Goal: Task Accomplishment & Management: Manage account settings

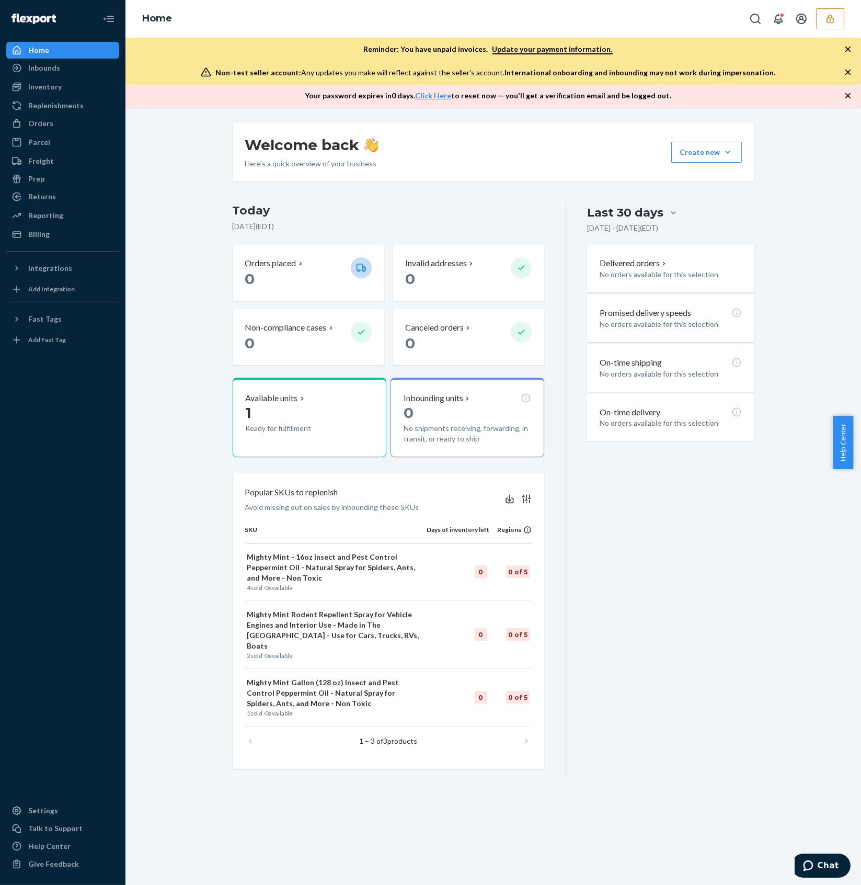
click at [645, 23] on button "button" at bounding box center [830, 18] width 28 height 21
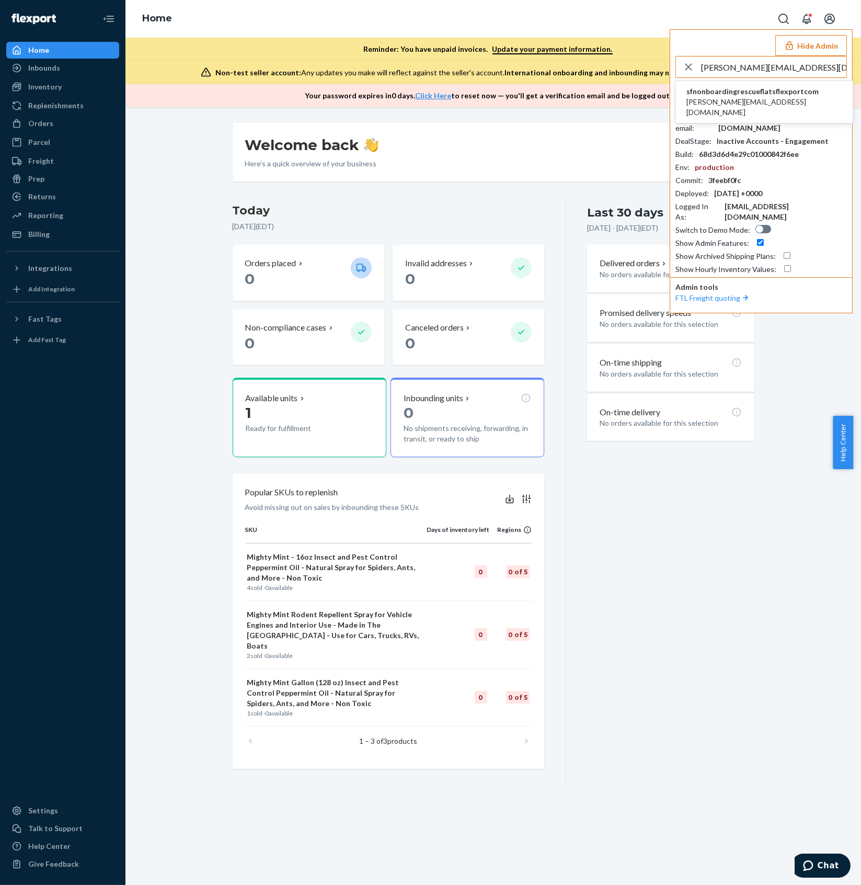
type input "sarah@rescueflats.com"
click at [645, 97] on span "sarah@rescueflats.com" at bounding box center [764, 107] width 156 height 21
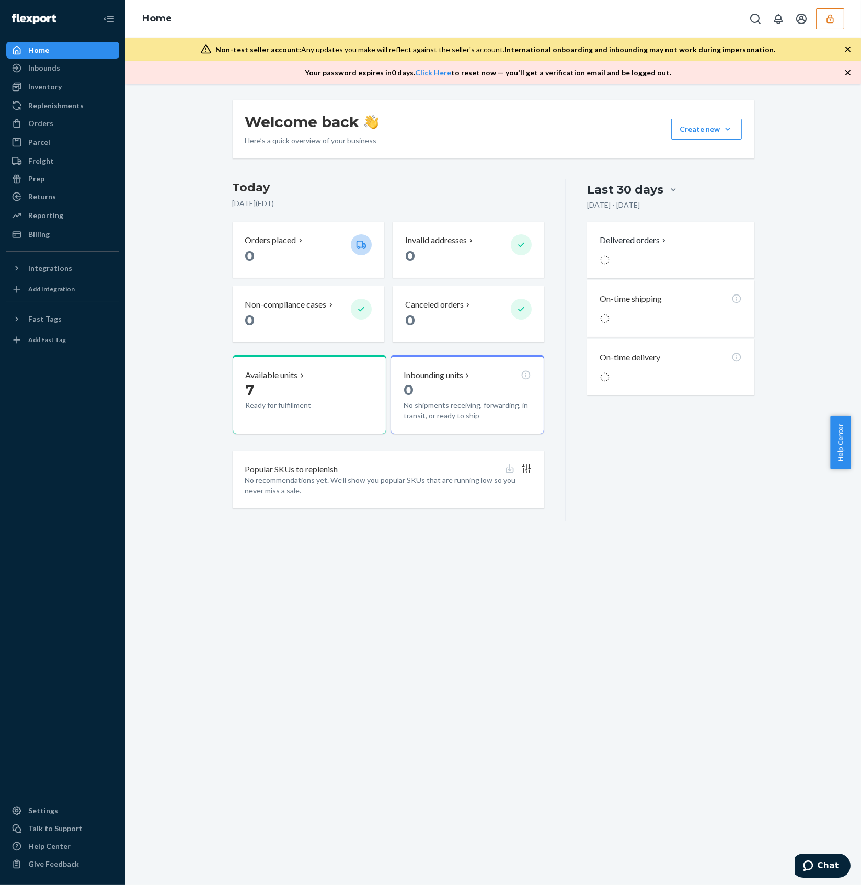
click at [830, 25] on button "button" at bounding box center [830, 18] width 28 height 21
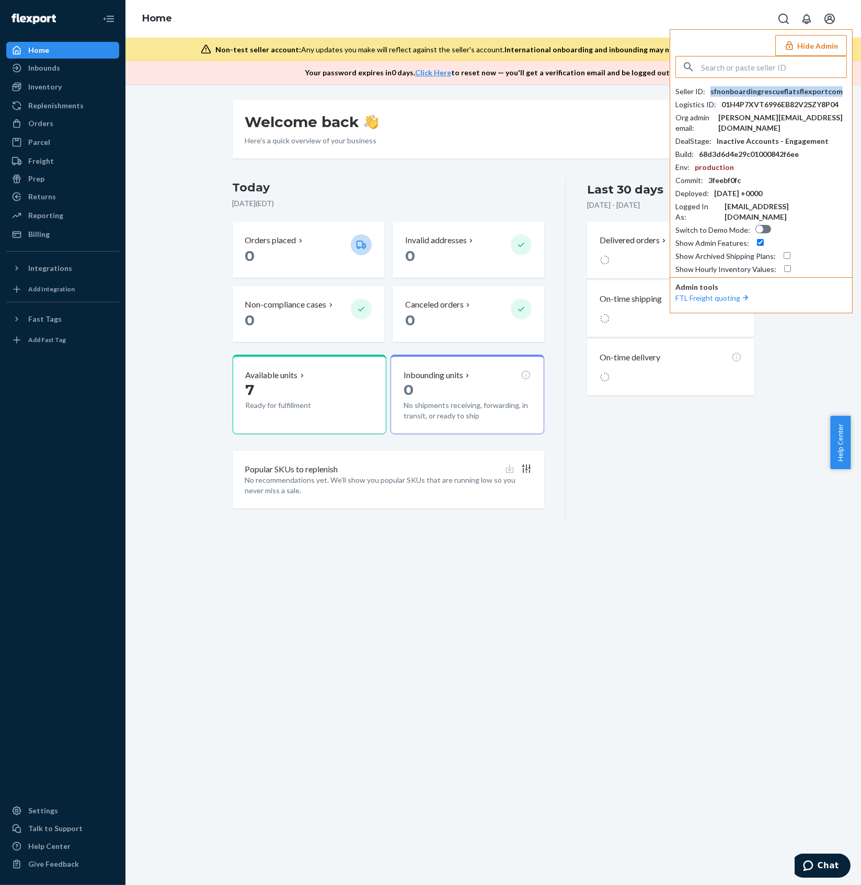
click at [754, 93] on div "sfnonboardingrescueflatsflexportcom" at bounding box center [776, 91] width 132 height 10
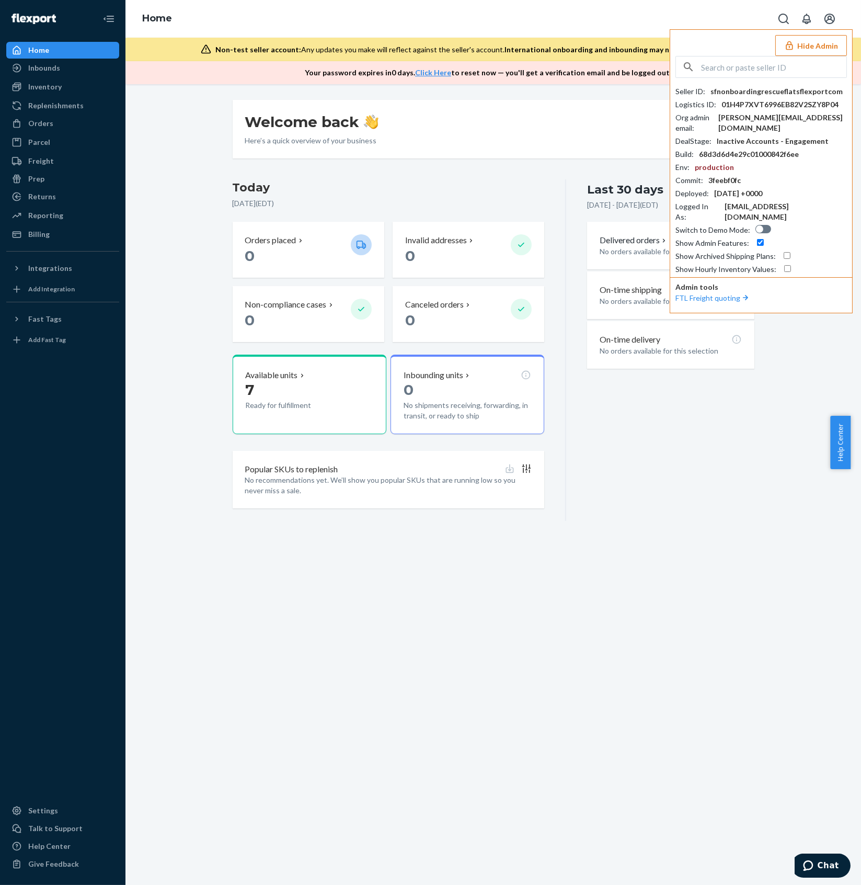
click at [744, 65] on input "text" at bounding box center [773, 66] width 145 height 21
paste input "luvtosell71"
type input "luvtosell71"
click at [759, 94] on span "luvtosell71gmailcom" at bounding box center [746, 91] width 121 height 10
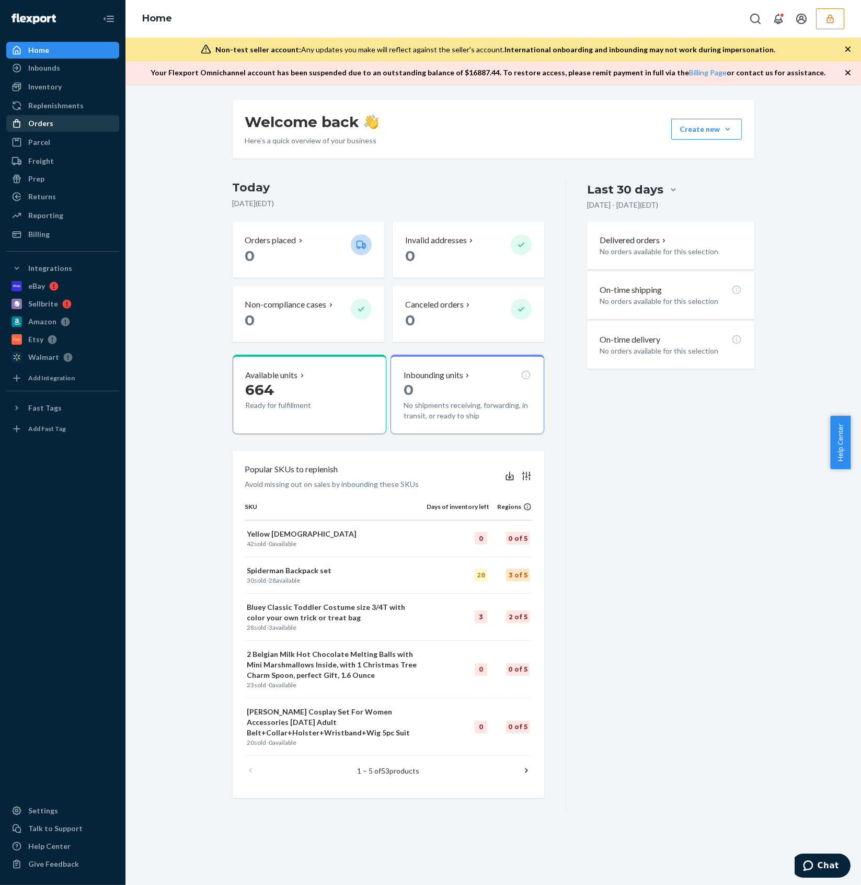
click at [59, 124] on div "Orders" at bounding box center [62, 123] width 111 height 15
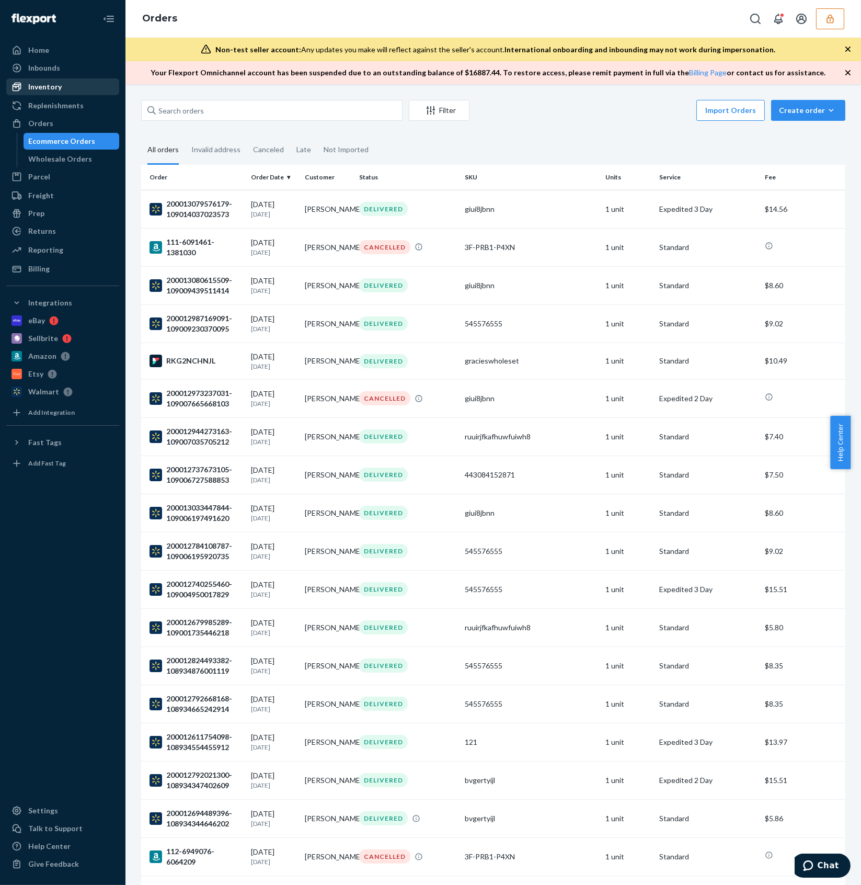
click at [65, 89] on div "Inventory" at bounding box center [62, 86] width 111 height 15
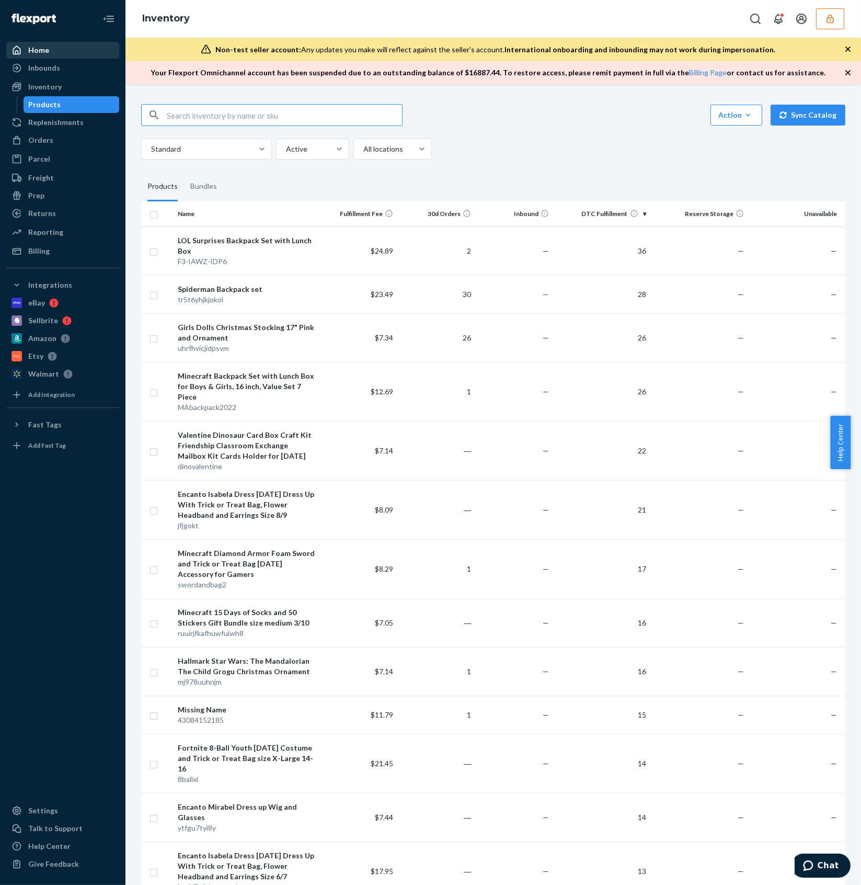
click at [52, 48] on div "Home" at bounding box center [62, 50] width 111 height 15
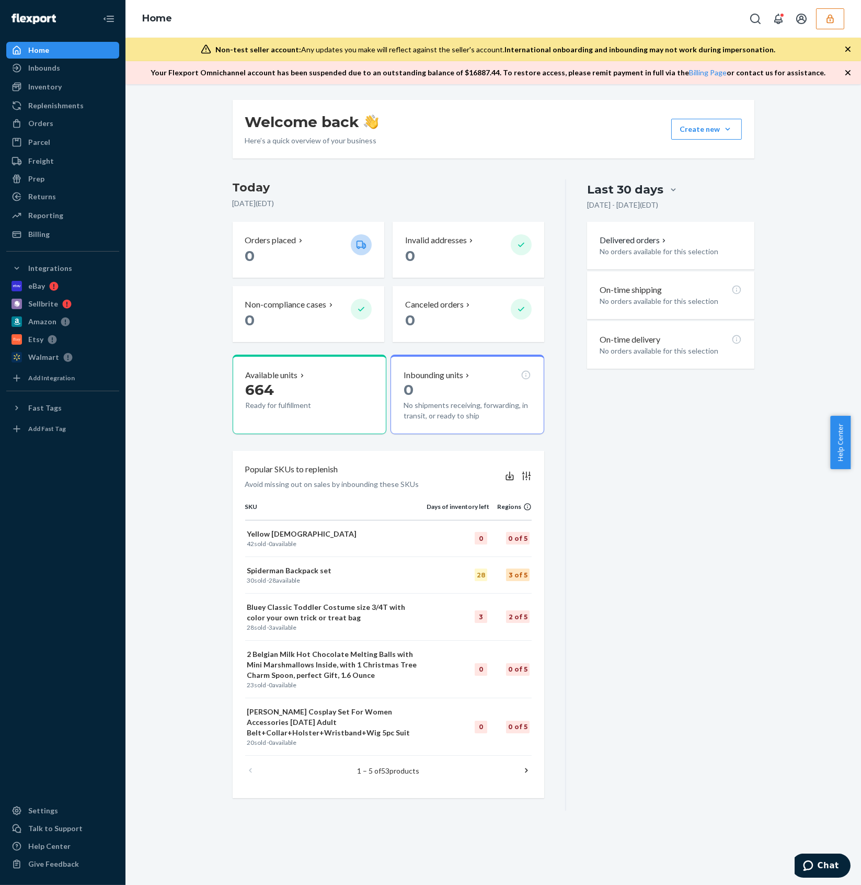
click at [840, 21] on button "button" at bounding box center [830, 18] width 28 height 21
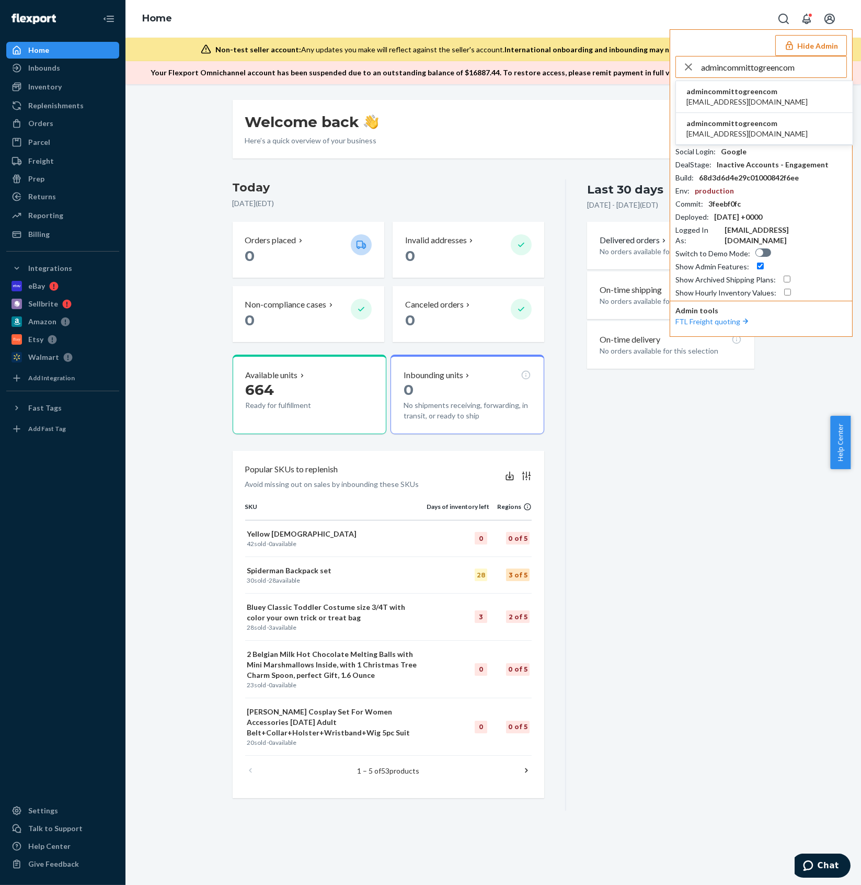
type input "admincommittogreencom"
click at [778, 96] on li "admincommittogreencom admin@committogreen.com" at bounding box center [764, 97] width 177 height 32
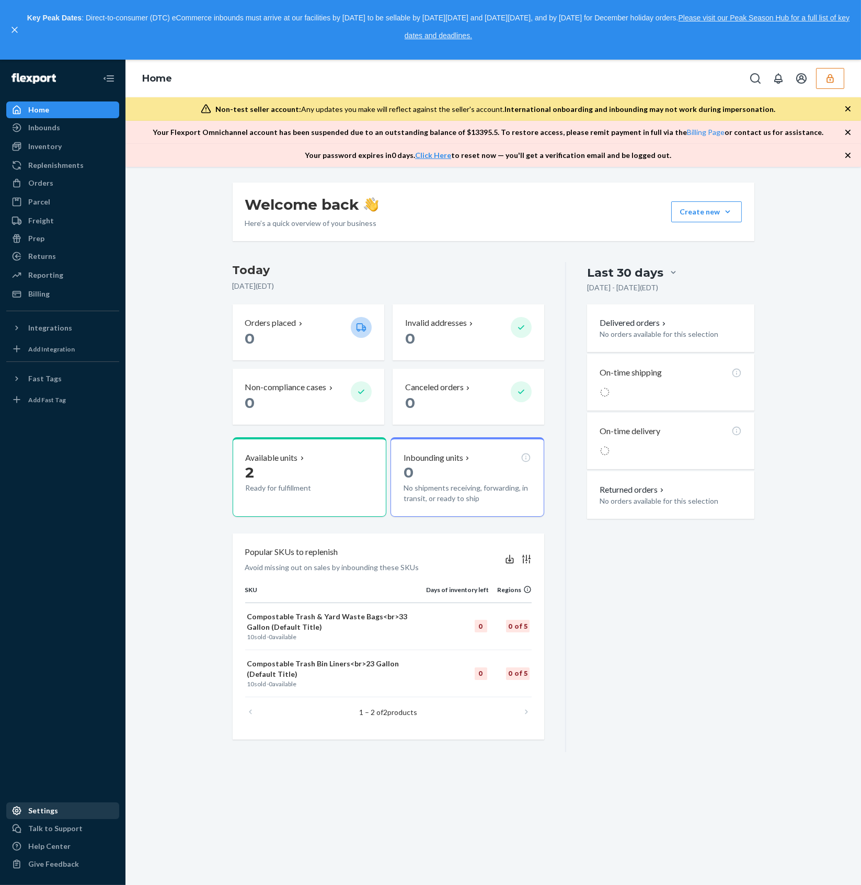
click at [46, 803] on div "Settings" at bounding box center [62, 810] width 111 height 15
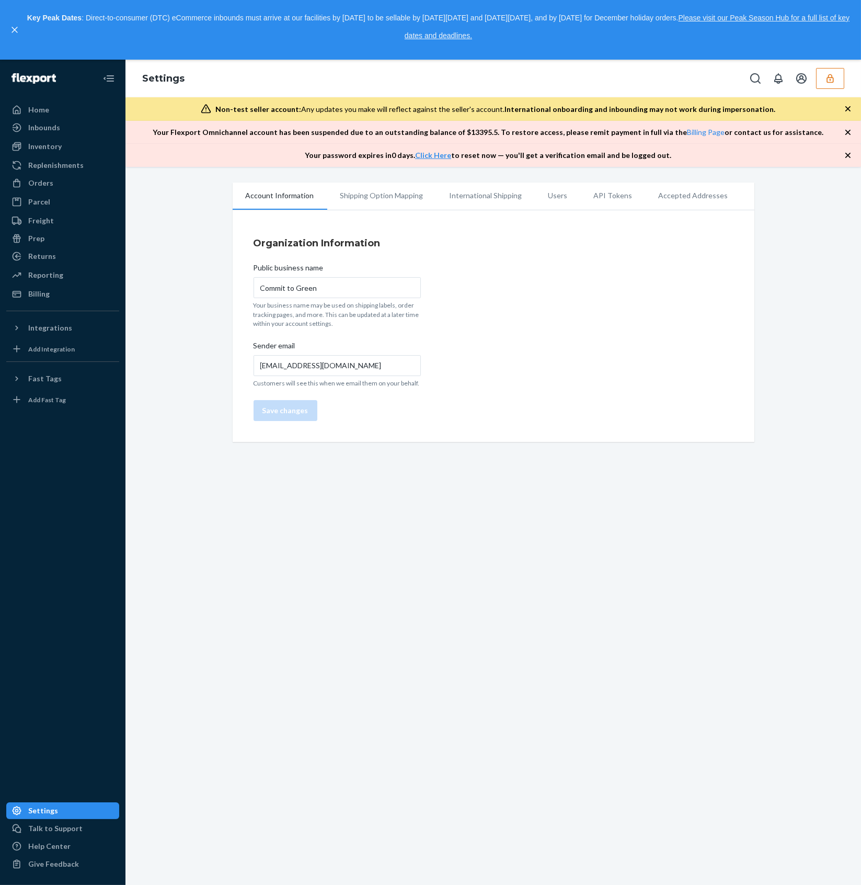
click at [536, 195] on li "Users" at bounding box center [557, 195] width 45 height 26
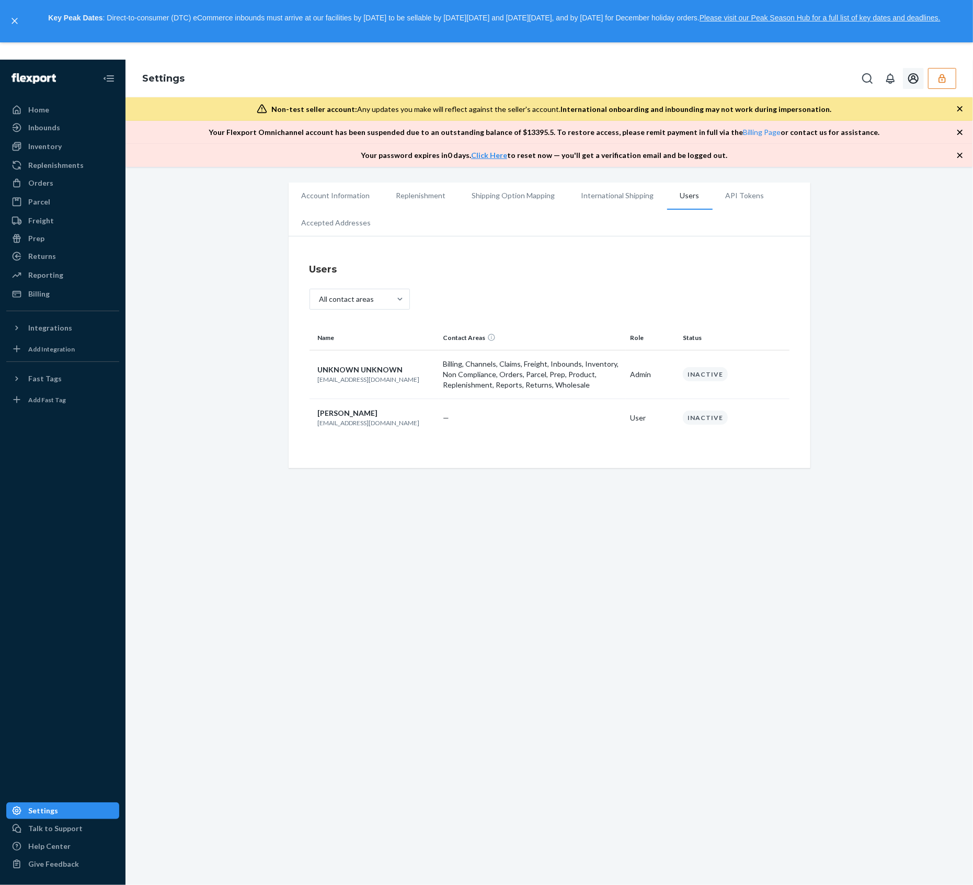
click at [861, 78] on button "button" at bounding box center [942, 78] width 28 height 21
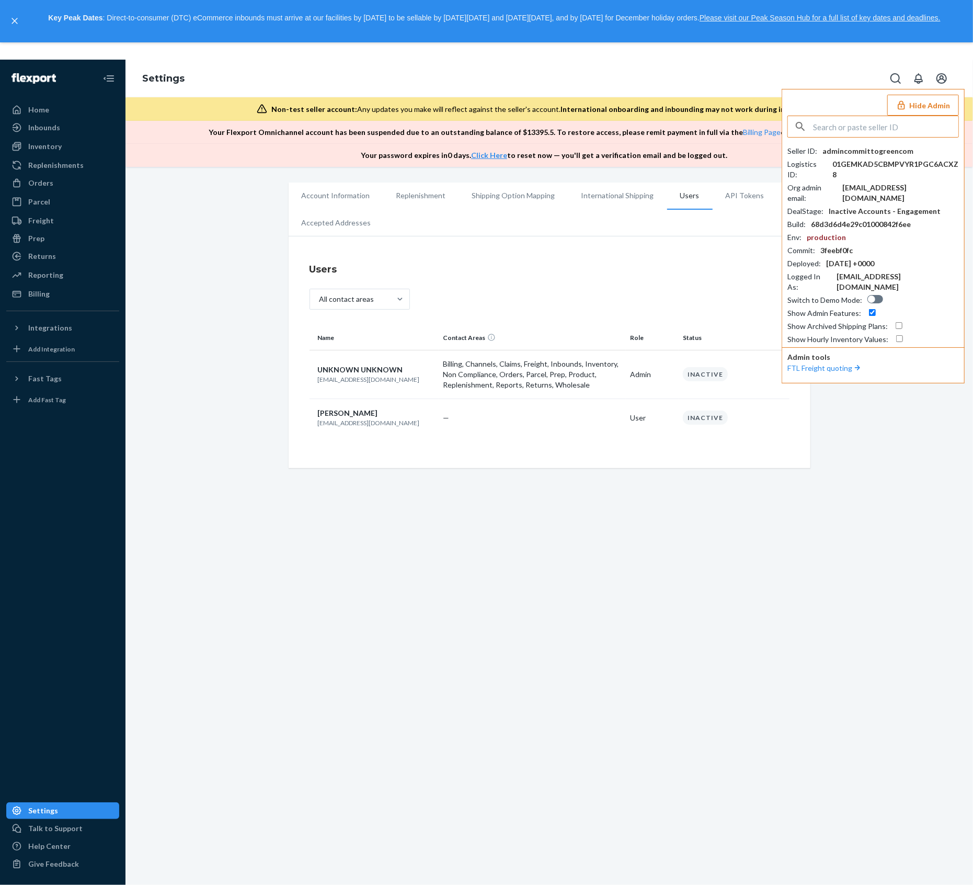
drag, startPoint x: 881, startPoint y: 126, endPoint x: 941, endPoint y: 144, distance: 62.7
click at [861, 128] on input "text" at bounding box center [885, 126] width 145 height 21
type input "tammyomnibevcom"
click at [840, 148] on span "tammyomnibevcom" at bounding box center [876, 151] width 156 height 10
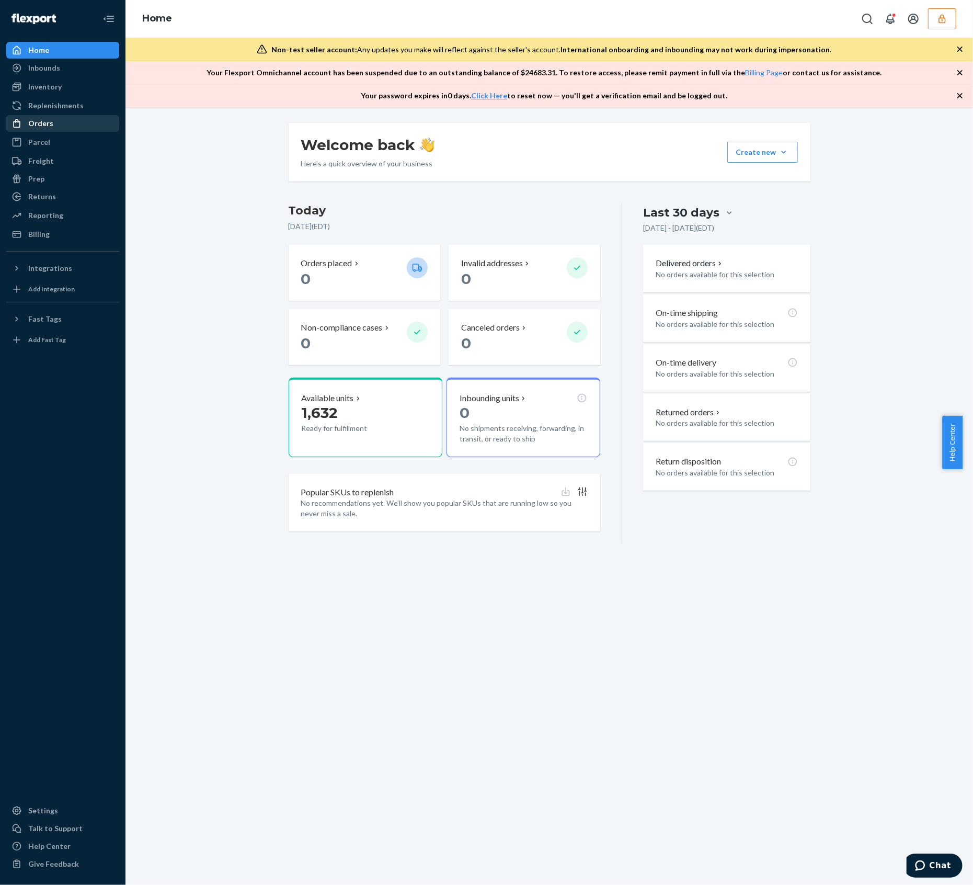
click at [39, 124] on div "Orders" at bounding box center [40, 123] width 25 height 10
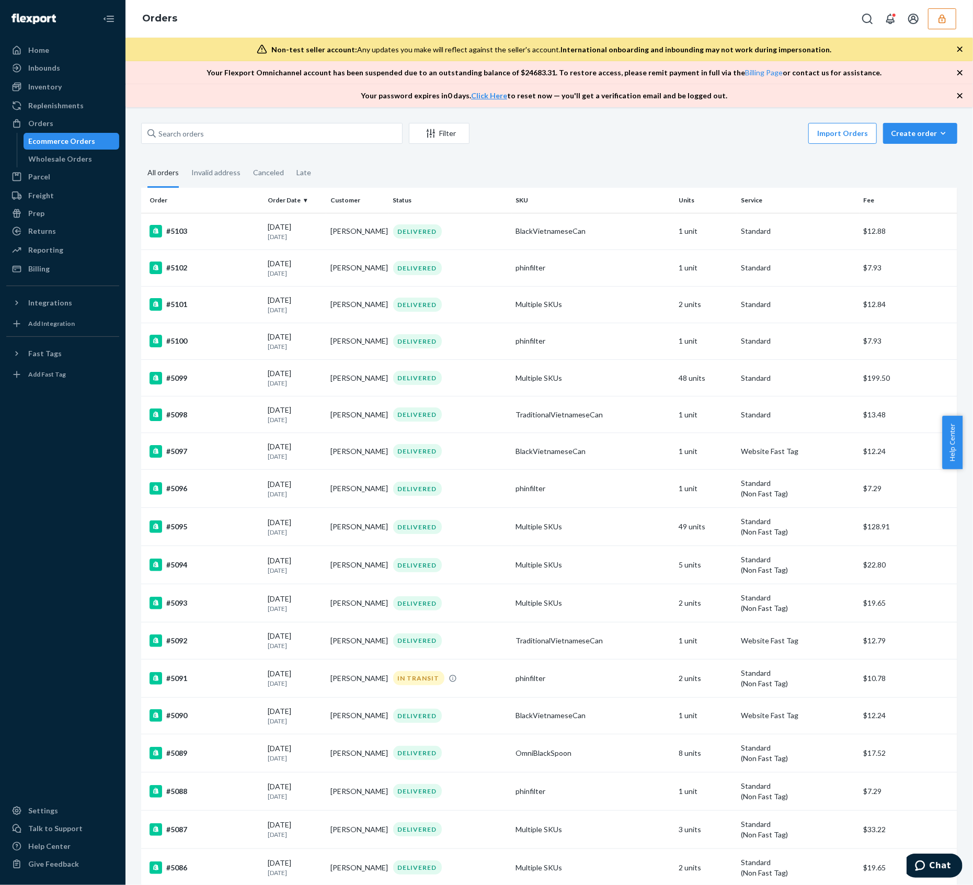
drag, startPoint x: 941, startPoint y: 18, endPoint x: 930, endPoint y: 33, distance: 19.1
click at [941, 17] on icon "button" at bounding box center [941, 18] width 7 height 9
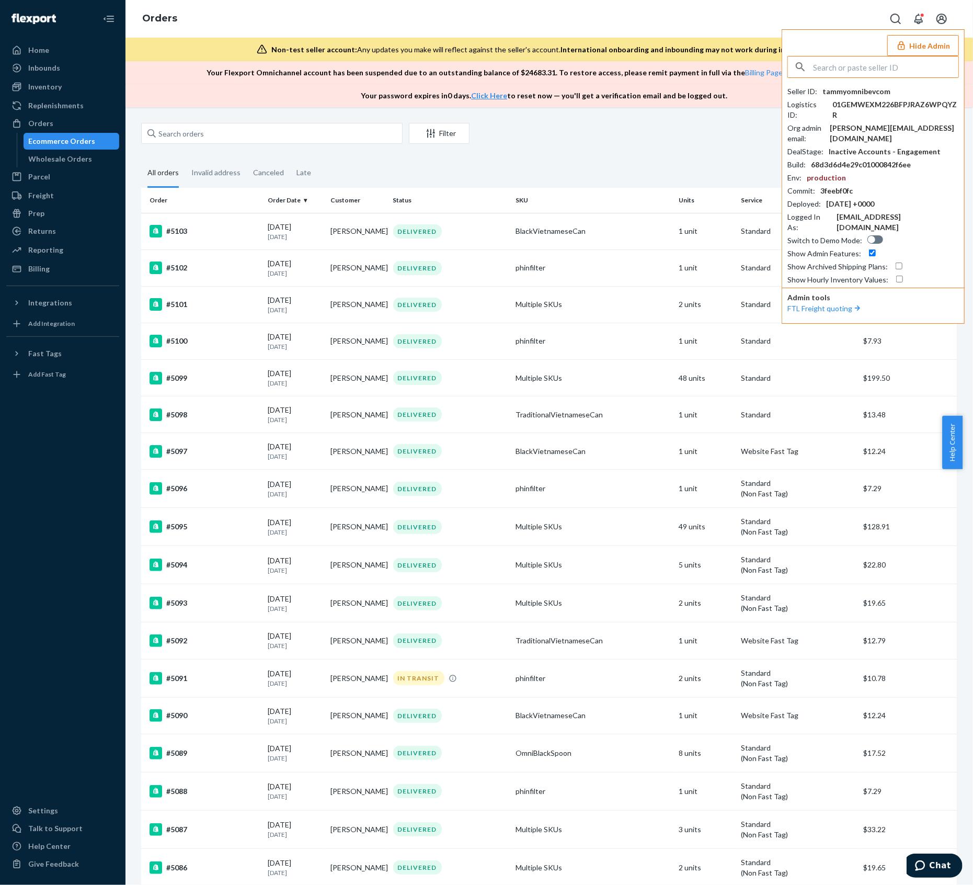
click at [863, 59] on input "text" at bounding box center [885, 66] width 145 height 21
type input "ezrbollidog"
click at [869, 96] on li "ezrbollidog contact@bolliam.com" at bounding box center [876, 97] width 177 height 32
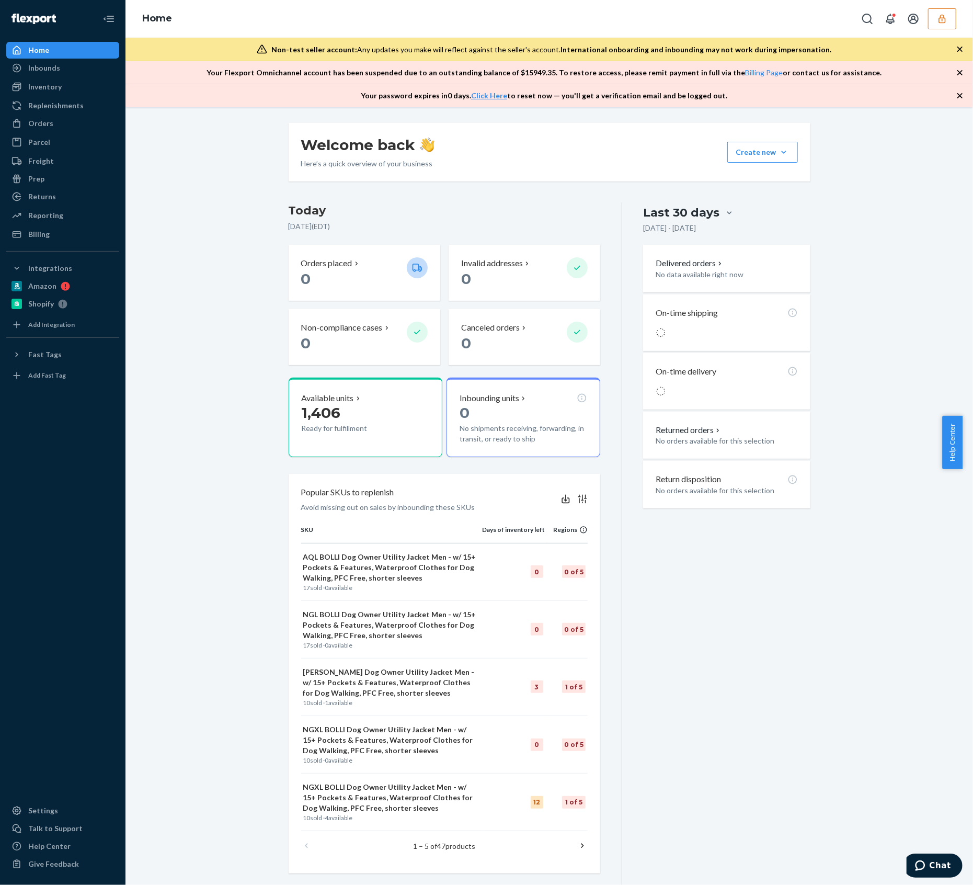
click at [944, 24] on button "button" at bounding box center [942, 18] width 28 height 21
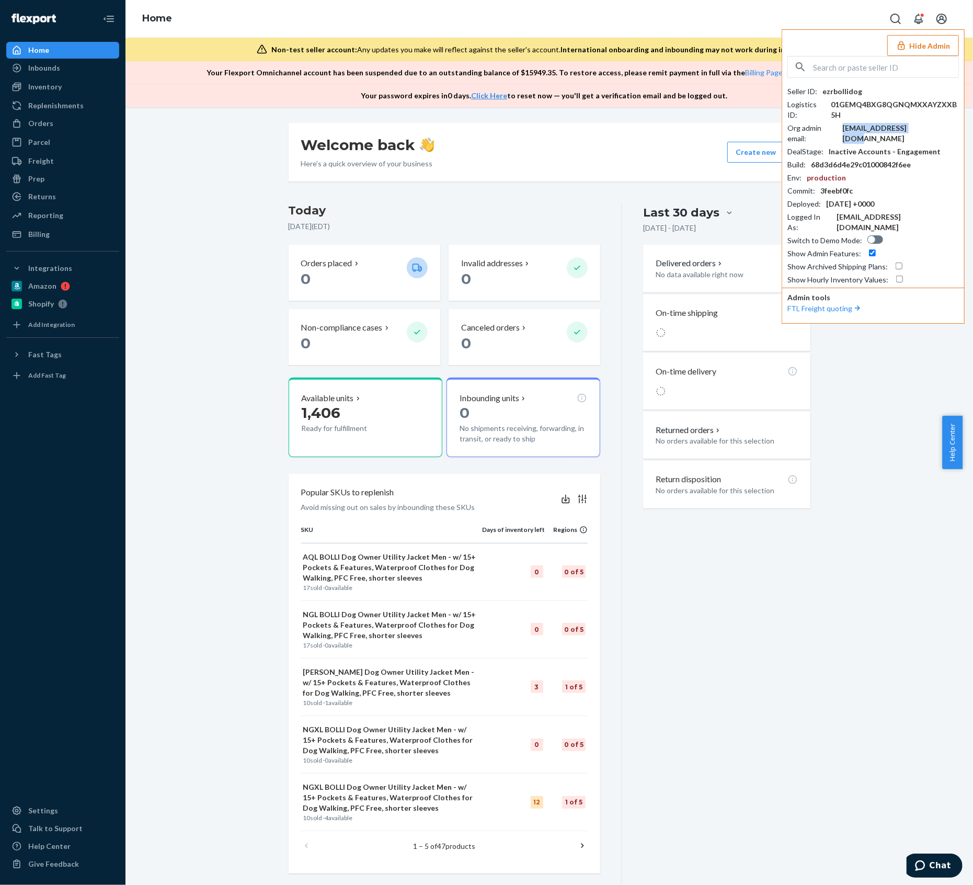
drag, startPoint x: 923, startPoint y: 128, endPoint x: 850, endPoint y: 128, distance: 73.2
click at [850, 128] on div "Org admin email : [EMAIL_ADDRESS][DOMAIN_NAME]" at bounding box center [872, 133] width 171 height 21
copy div "[EMAIL_ADDRESS][DOMAIN_NAME]"
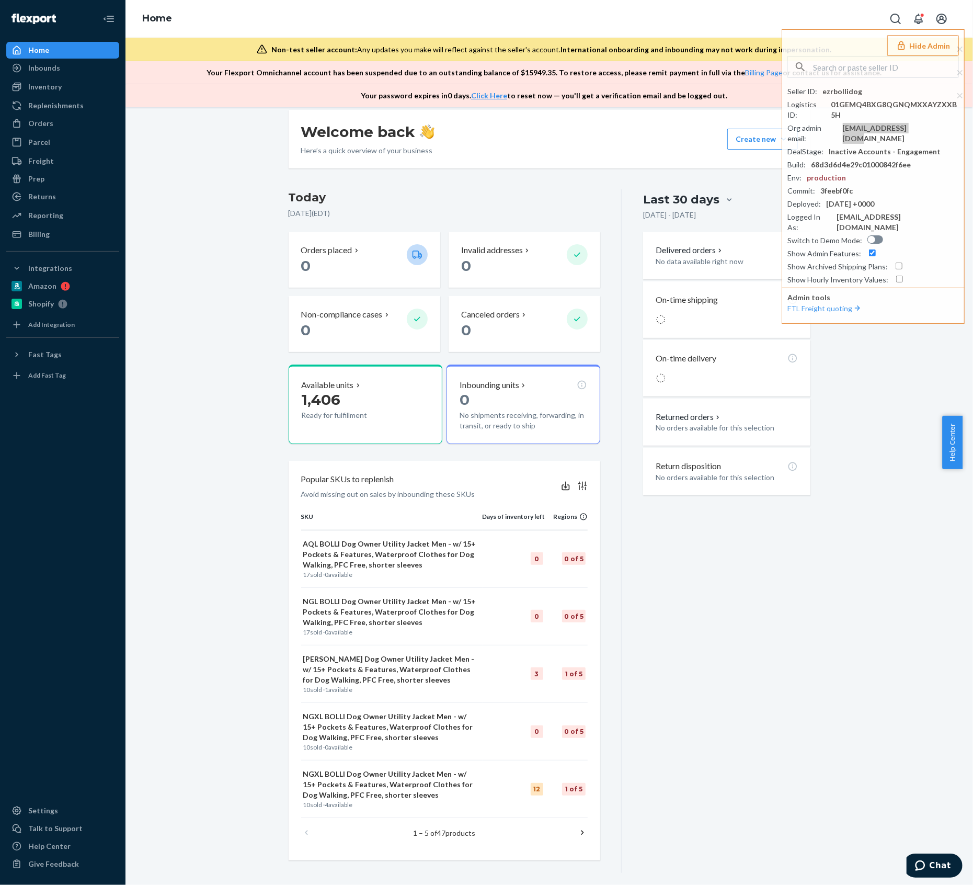
scroll to position [21, 0]
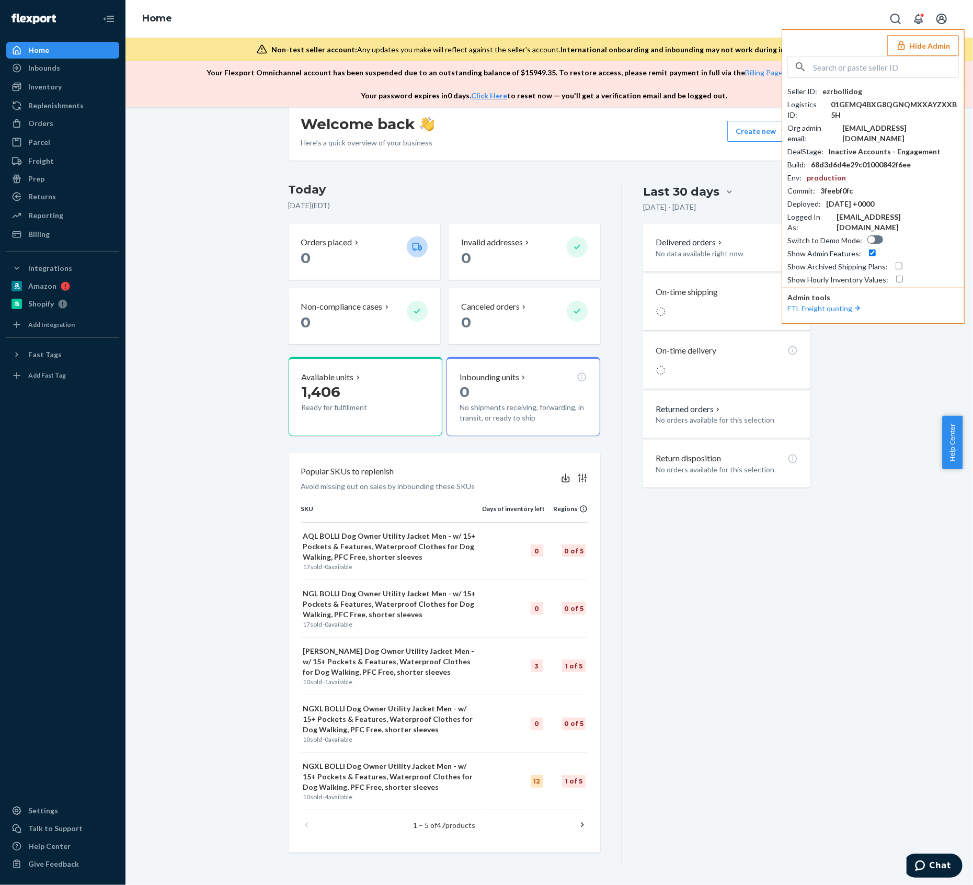
click at [868, 65] on input "text" at bounding box center [885, 66] width 145 height 21
paste input "admintisanemiraculeusecom"
type input "admintisanemiraculeusecom"
click at [867, 97] on span "[EMAIL_ADDRESS][DOMAIN_NAME]" at bounding box center [858, 102] width 121 height 10
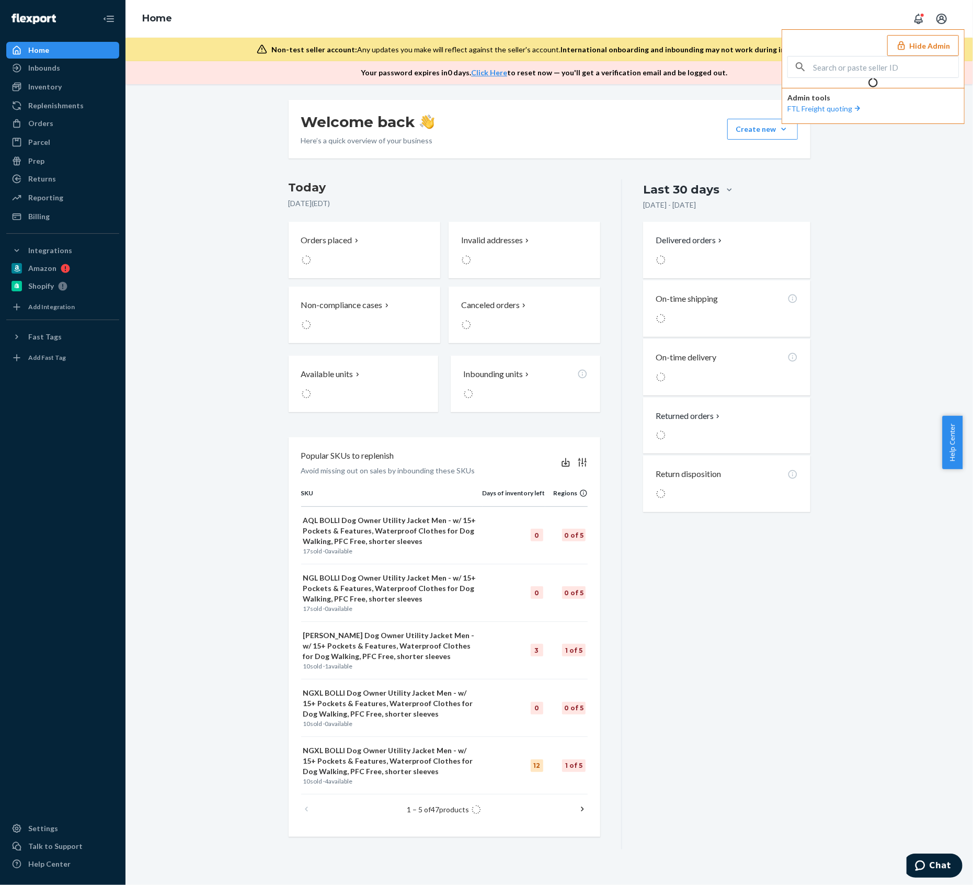
scroll to position [0, 0]
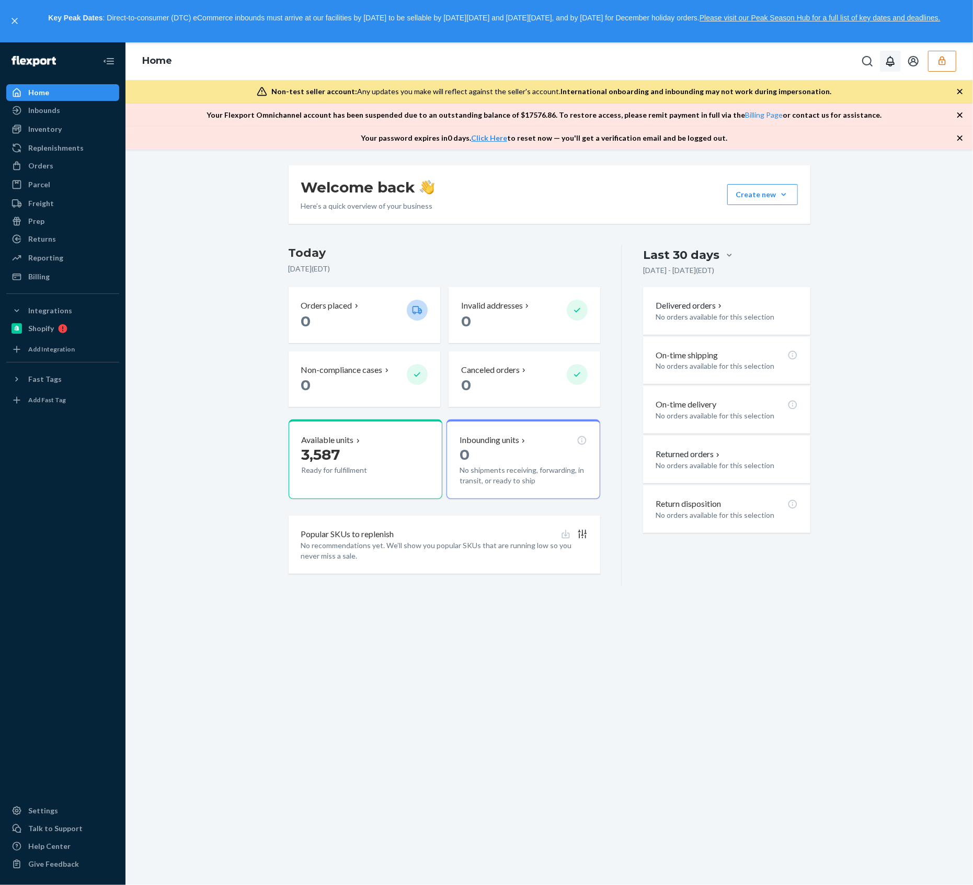
drag, startPoint x: 944, startPoint y: 60, endPoint x: 928, endPoint y: 69, distance: 18.0
click at [943, 60] on icon "button" at bounding box center [941, 60] width 7 height 9
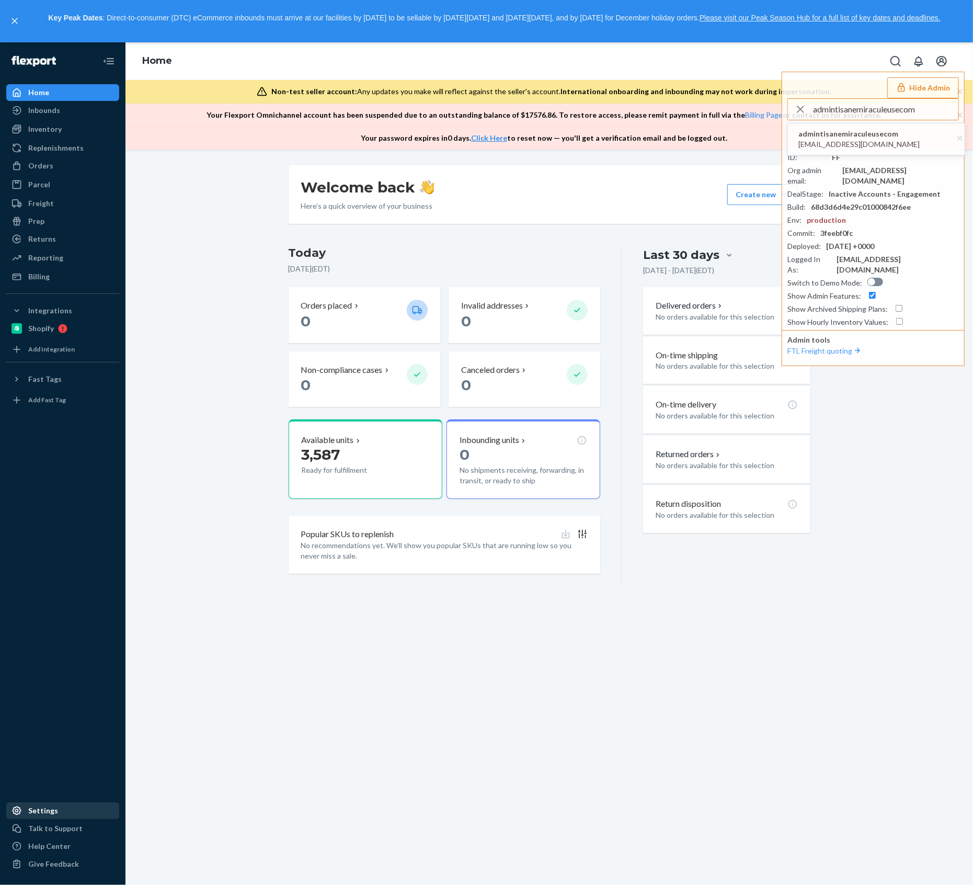
type input "admintisanemiraculeusecom"
click at [55, 809] on div "Settings" at bounding box center [62, 810] width 111 height 15
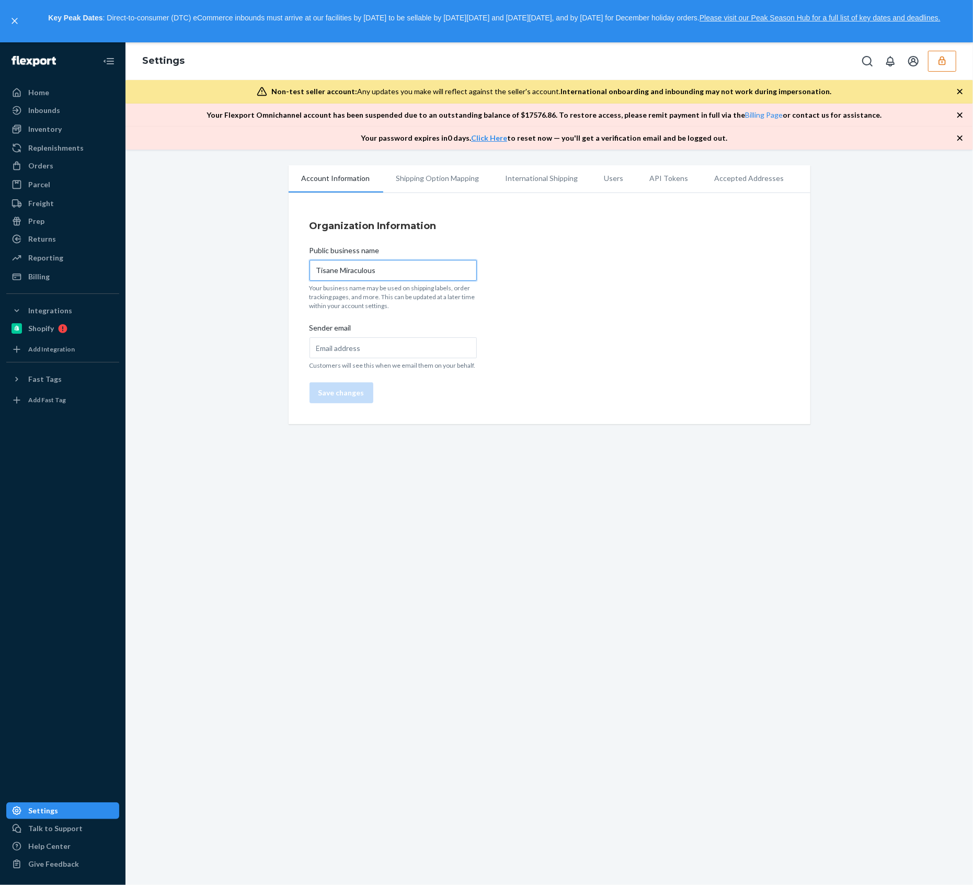
drag, startPoint x: 366, startPoint y: 273, endPoint x: 323, endPoint y: 274, distance: 43.9
click at [289, 279] on div "Organization Information Public business name Tisane Miraculous Your business n…" at bounding box center [550, 311] width 522 height 226
click at [374, 270] on input "Tisane Miraculous" at bounding box center [393, 270] width 167 height 21
drag, startPoint x: 375, startPoint y: 270, endPoint x: 301, endPoint y: 270, distance: 73.7
click at [293, 273] on div "Organization Information Public business name Tisane Miraculous Your business n…" at bounding box center [550, 311] width 522 height 226
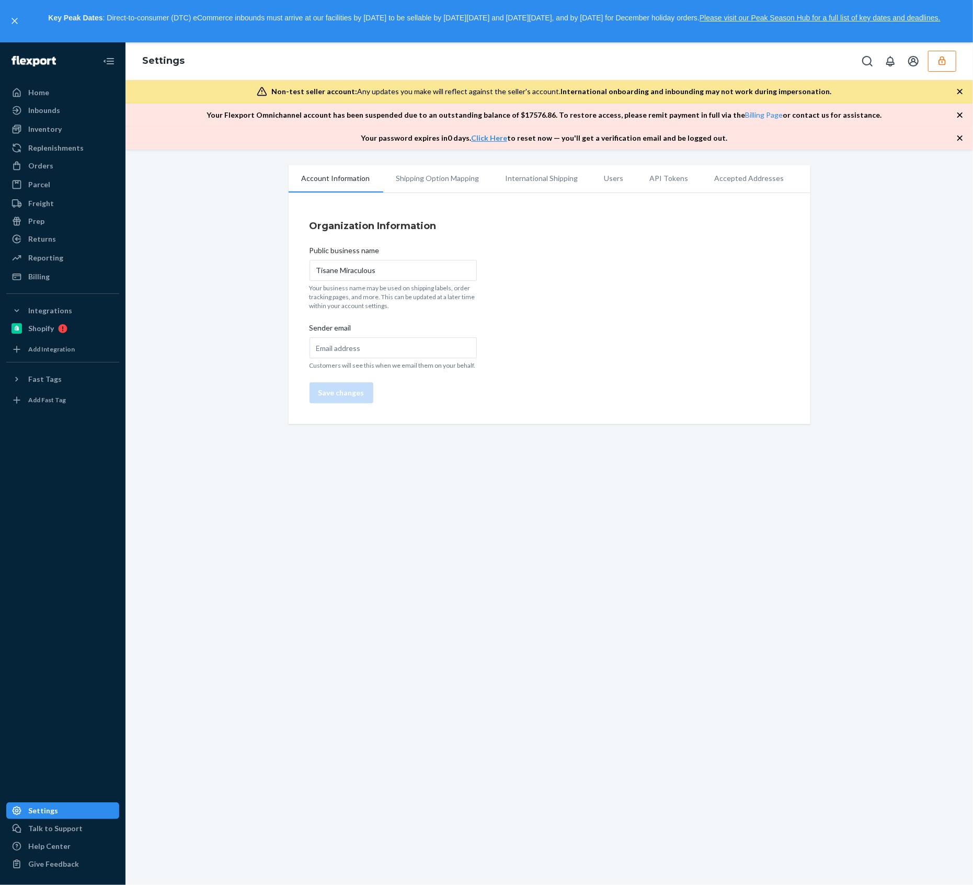
click at [594, 178] on li "Users" at bounding box center [613, 178] width 45 height 26
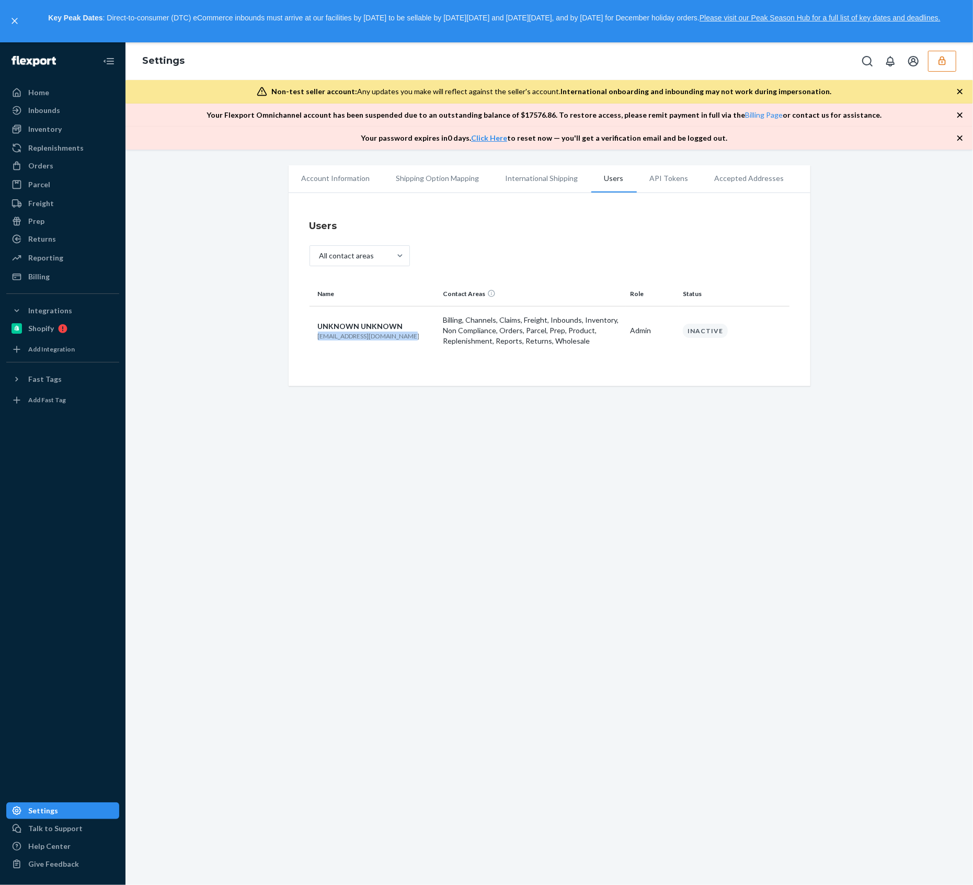
drag, startPoint x: 397, startPoint y: 333, endPoint x: 325, endPoint y: 334, distance: 72.2
click at [310, 333] on td "UNKNOWN UNKNOWN admin@tisanemiraculeuse.com" at bounding box center [375, 330] width 130 height 49
copy p "admin@tisanemiraculeuse.com"
drag, startPoint x: 887, startPoint y: 251, endPoint x: 911, endPoint y: 234, distance: 30.0
click at [887, 252] on div "Account Information Shipping Option Mapping International Shipping Users API To…" at bounding box center [549, 275] width 832 height 221
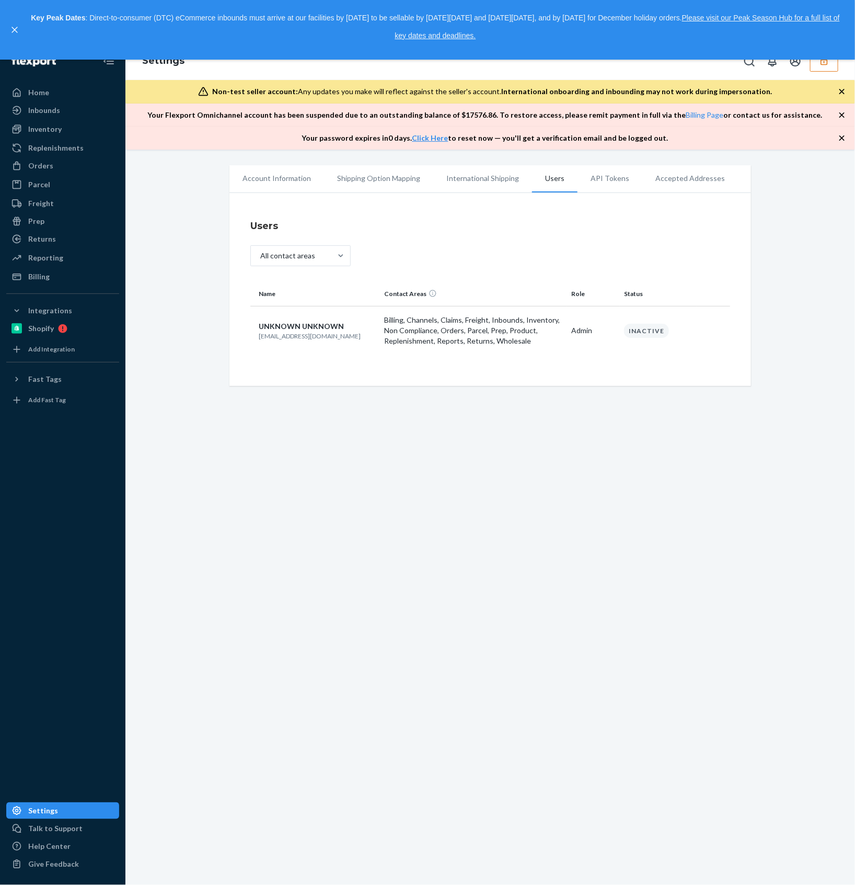
click at [828, 66] on button "button" at bounding box center [824, 61] width 28 height 21
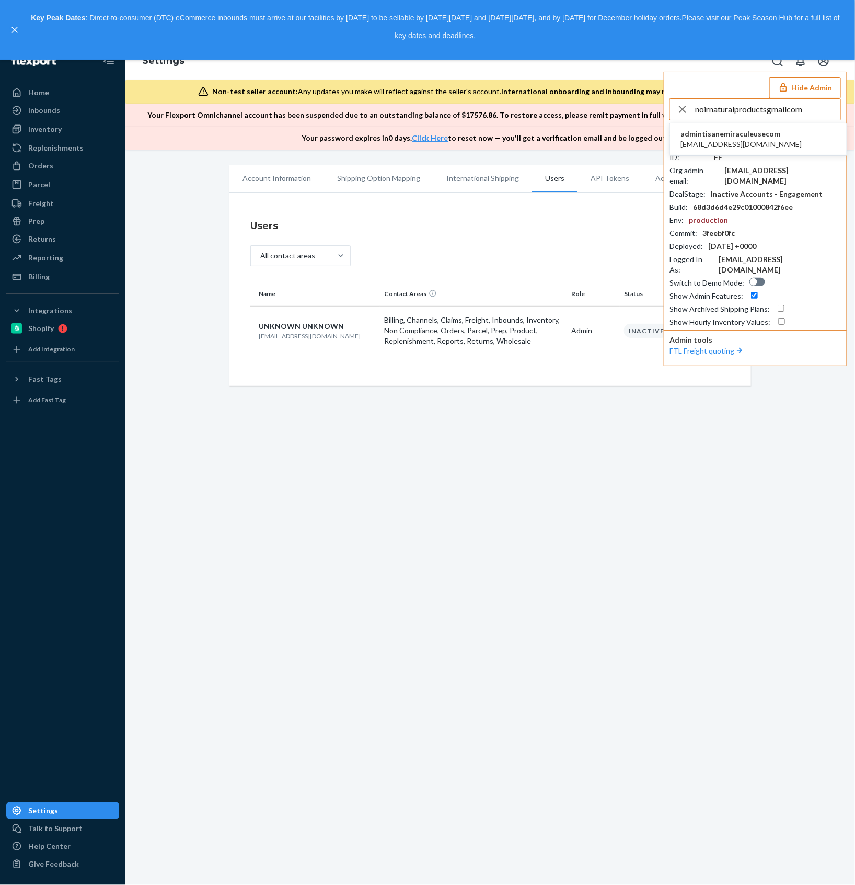
type input "noirnaturalproductsgmailcom"
click at [751, 145] on span "noirnaturalproducts@gmail.com" at bounding box center [741, 144] width 121 height 10
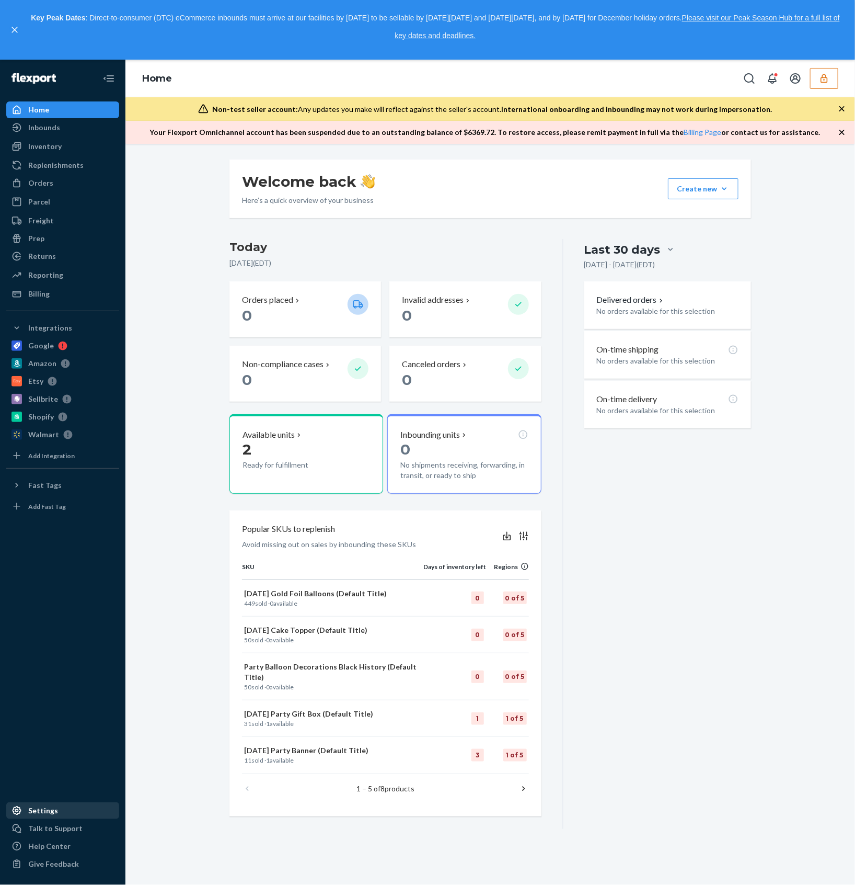
click at [32, 807] on div "Settings" at bounding box center [43, 810] width 30 height 10
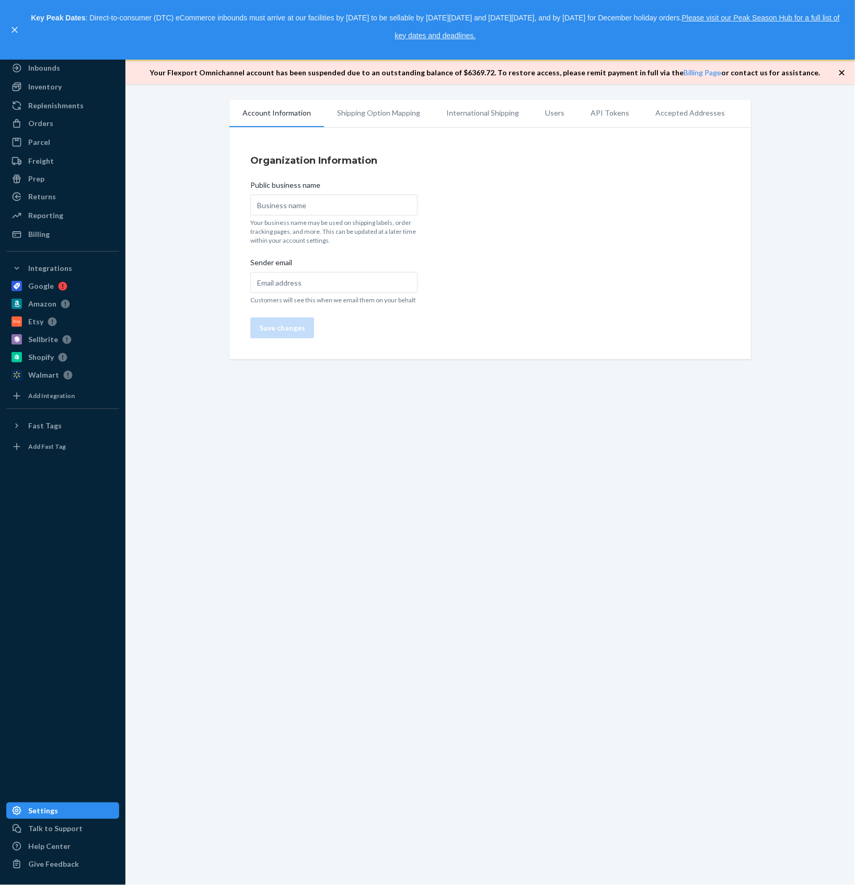
type input "Black Owned Party Supplies"
type input "[EMAIL_ADDRESS][DOMAIN_NAME]"
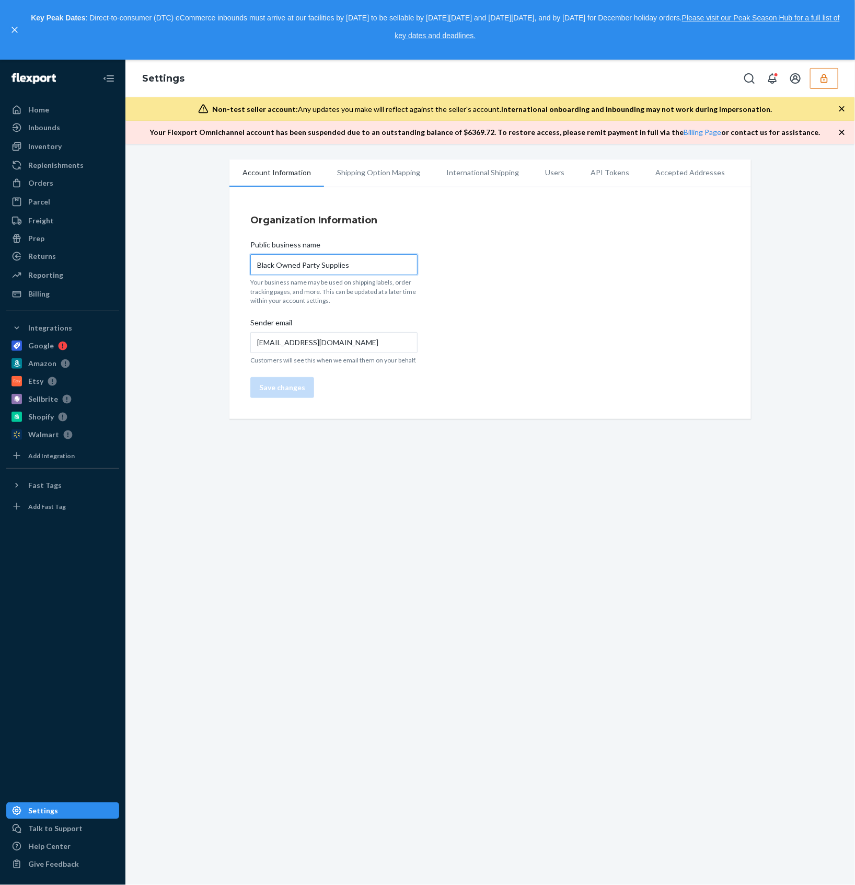
drag, startPoint x: 348, startPoint y: 265, endPoint x: 247, endPoint y: 263, distance: 100.4
click at [243, 263] on div "Organization Information Public business name Black Owned Party Supplies Your b…" at bounding box center [491, 305] width 522 height 226
click at [552, 174] on li "Users" at bounding box center [554, 172] width 45 height 26
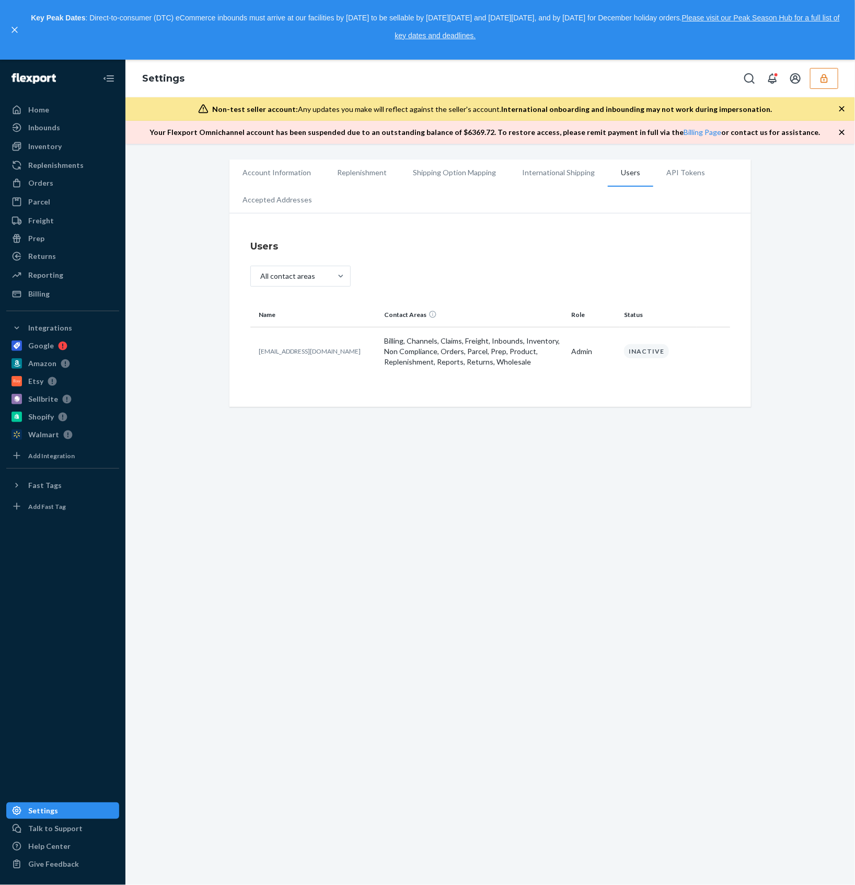
click at [830, 90] on div "Settings" at bounding box center [490, 79] width 730 height 38
click at [830, 87] on button "button" at bounding box center [824, 78] width 28 height 21
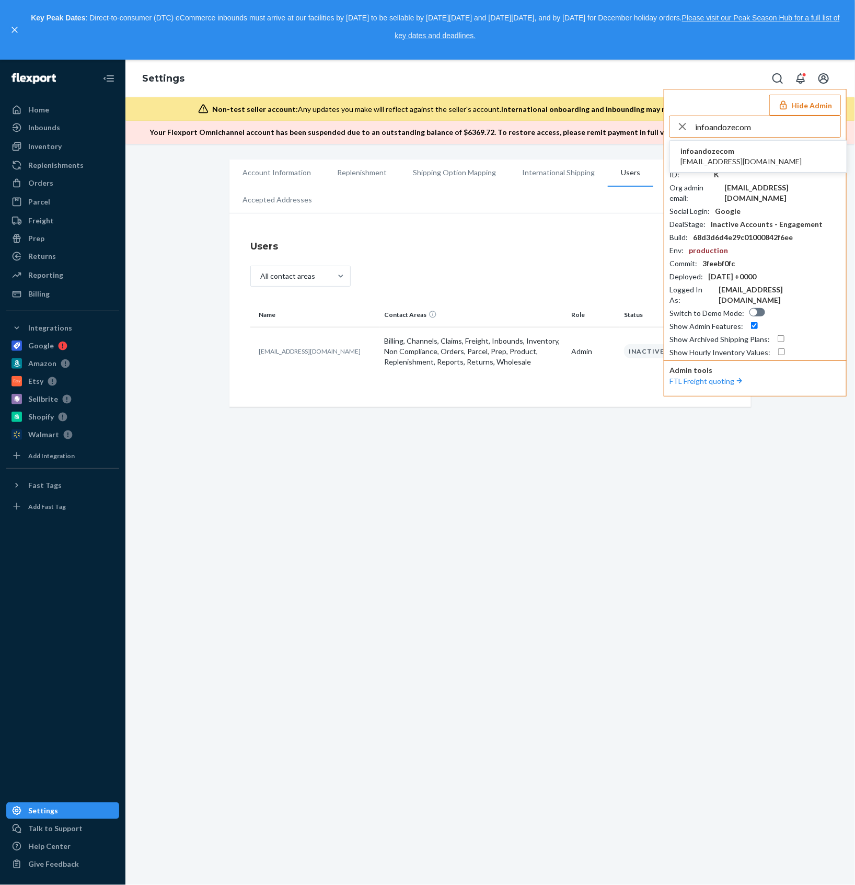
type input "infoandozecom"
click at [759, 152] on li "infoandozecom info@andoze.com" at bounding box center [758, 157] width 177 height 32
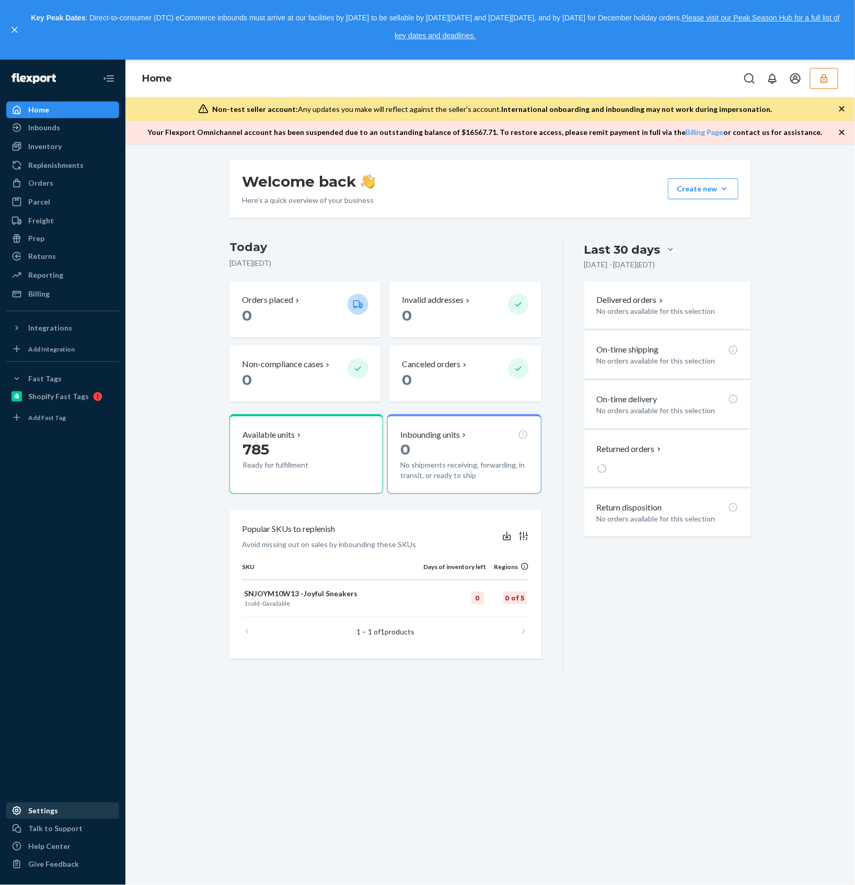
click at [54, 806] on div "Settings" at bounding box center [43, 810] width 30 height 10
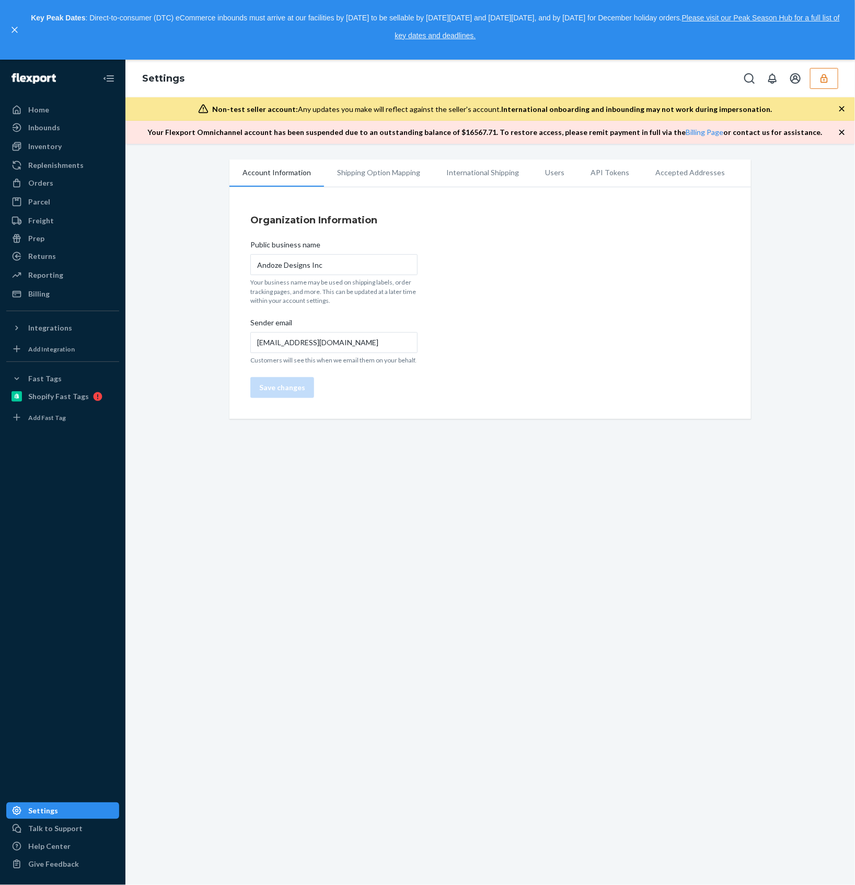
click at [821, 77] on icon "button" at bounding box center [824, 78] width 10 height 10
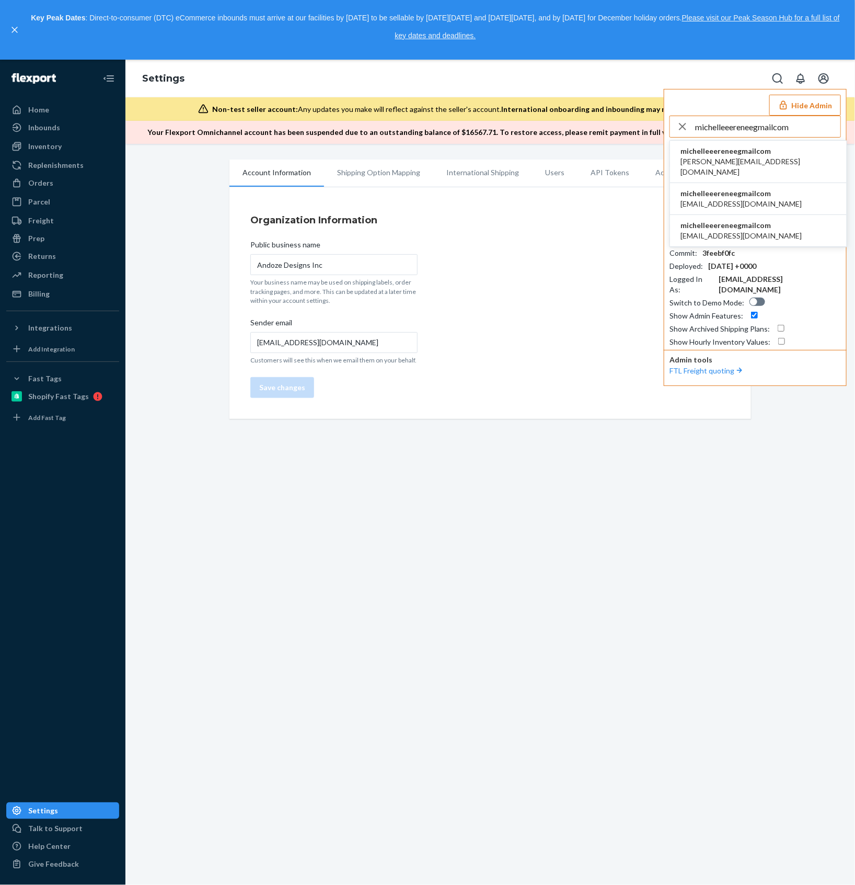
type input "michelleeereneegmailcom"
click at [732, 153] on span "michelleeereneegmailcom" at bounding box center [759, 151] width 156 height 10
